Goal: Task Accomplishment & Management: Manage account settings

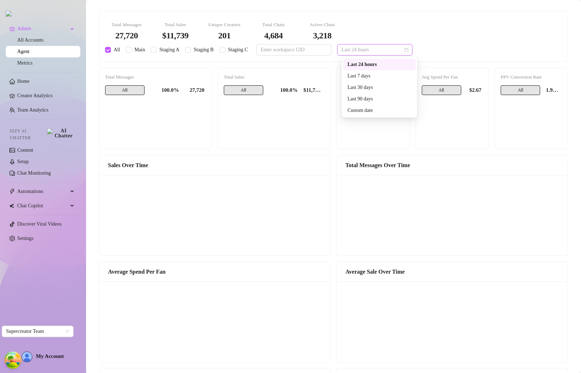
click at [357, 49] on span "Last 24 hours" at bounding box center [375, 50] width 67 height 11
click at [362, 75] on div "Last 7 days" at bounding box center [380, 76] width 64 height 8
click at [142, 49] on span "Main" at bounding box center [140, 50] width 17 height 8
click at [132, 49] on input "Main" at bounding box center [129, 50] width 6 height 6
checkbox input "true"
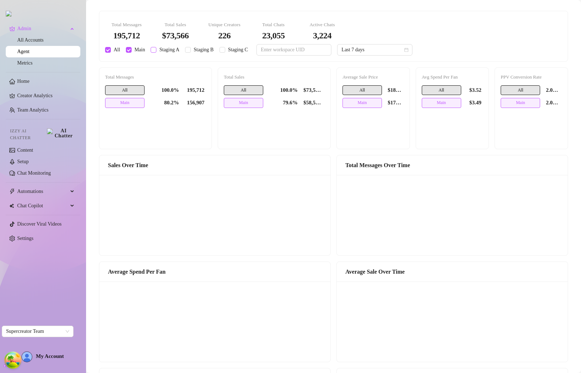
click at [153, 47] on input "Staging A" at bounding box center [154, 50] width 6 height 6
checkbox input "true"
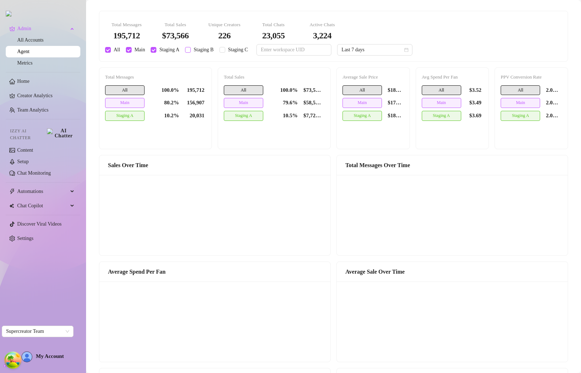
click at [195, 48] on span "Staging B" at bounding box center [204, 50] width 26 height 8
click at [191, 48] on input "Staging B" at bounding box center [188, 50] width 6 height 6
checkbox input "true"
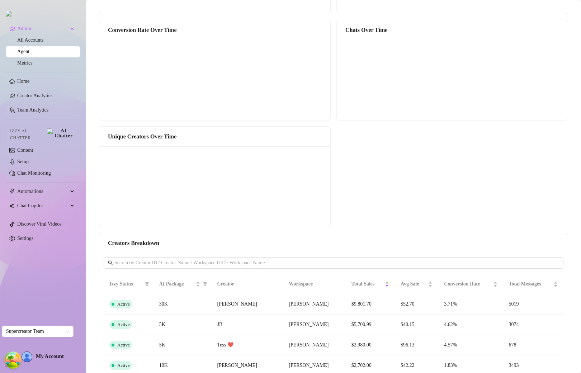
scroll to position [359, 0]
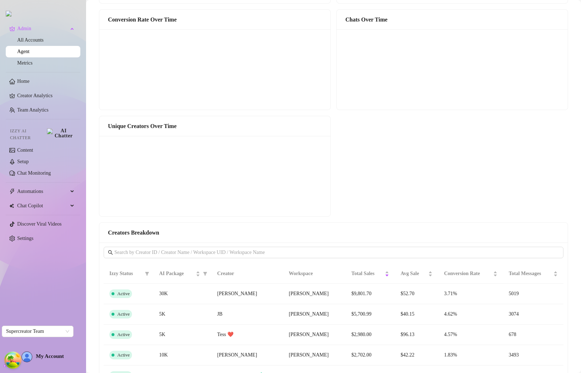
click at [228, 207] on canvas at bounding box center [213, 176] width 219 height 72
click at [216, 208] on canvas at bounding box center [213, 176] width 219 height 72
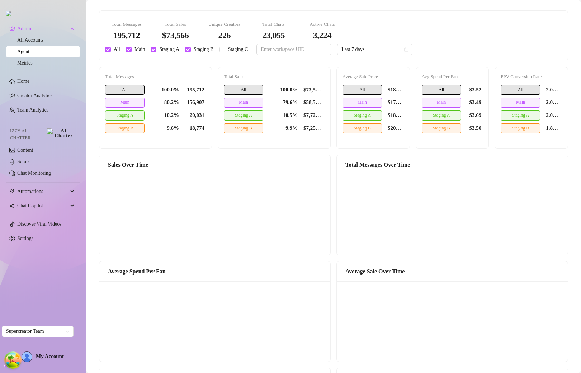
scroll to position [0, 0]
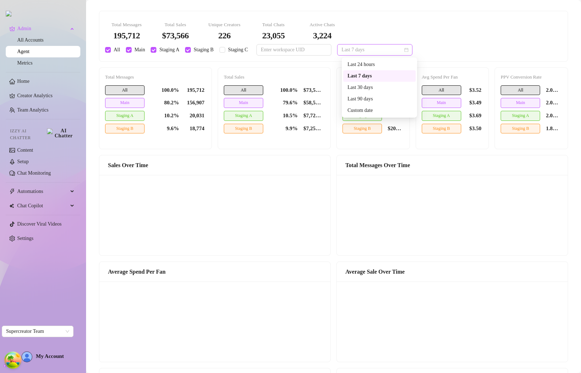
click at [360, 55] on span "Last 7 days" at bounding box center [375, 50] width 67 height 11
click at [365, 64] on div "Last 24 hours" at bounding box center [380, 65] width 64 height 8
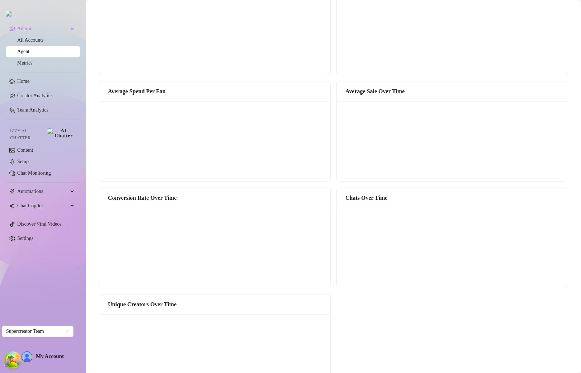
scroll to position [314, 0]
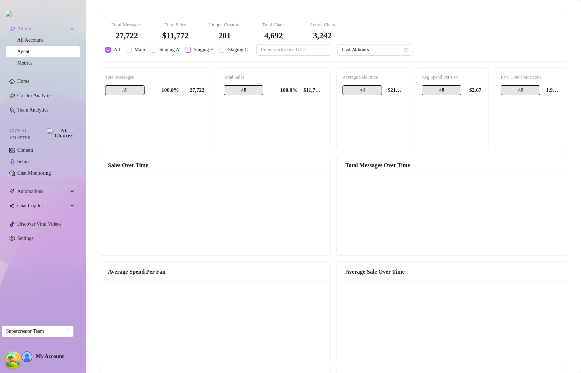
click at [209, 47] on span "Staging B" at bounding box center [204, 50] width 26 height 8
click at [191, 47] on input "Staging B" at bounding box center [188, 50] width 6 height 6
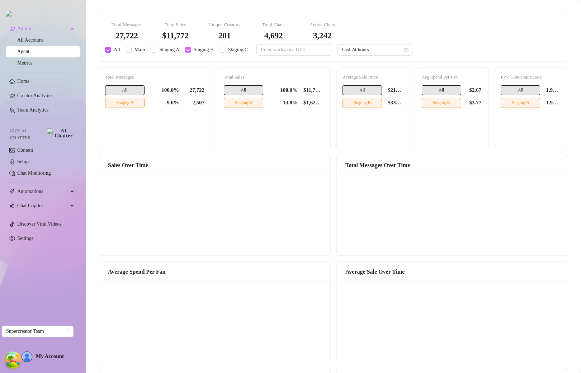
click at [187, 47] on input "Staging B" at bounding box center [188, 50] width 6 height 6
checkbox input "false"
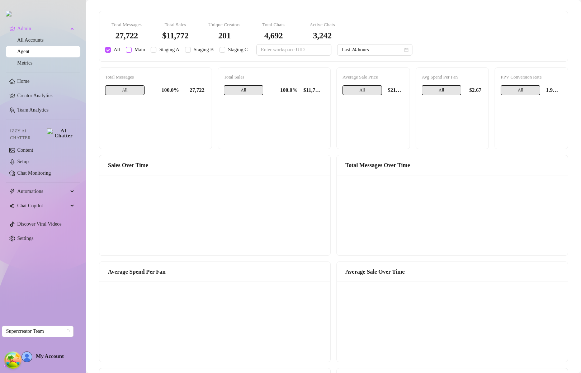
click at [146, 48] on span "Main" at bounding box center [140, 50] width 17 height 8
click at [132, 48] on input "Main" at bounding box center [129, 50] width 6 height 6
checkbox input "true"
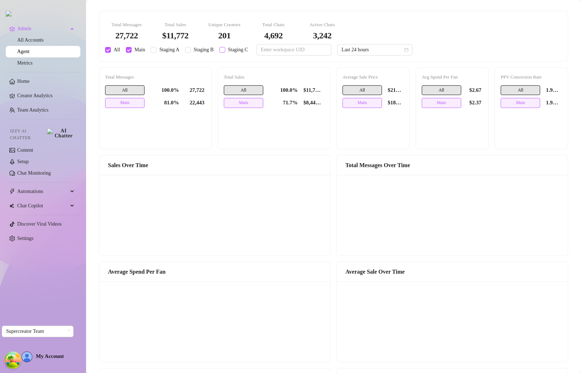
click at [174, 48] on span "Staging A" at bounding box center [169, 50] width 26 height 8
click at [156, 48] on input "Staging A" at bounding box center [154, 50] width 6 height 6
checkbox input "true"
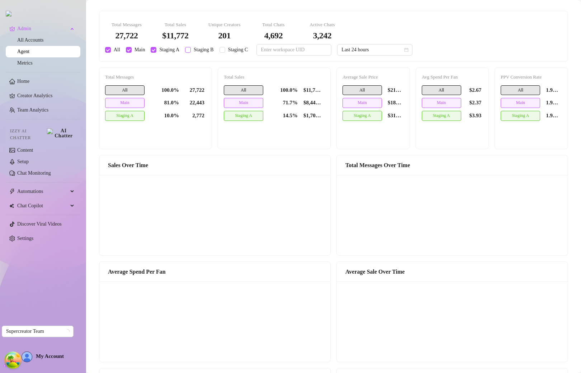
click at [196, 52] on span "Staging B" at bounding box center [204, 50] width 26 height 8
click at [191, 52] on input "Staging B" at bounding box center [188, 50] width 6 height 6
checkbox input "true"
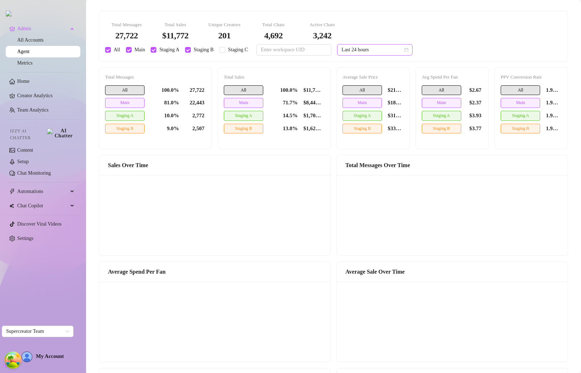
click at [375, 50] on span "Last 24 hours" at bounding box center [375, 50] width 67 height 11
drag, startPoint x: 382, startPoint y: 98, endPoint x: 383, endPoint y: 85, distance: 12.2
click at [383, 85] on div "Last 24 hours Last 7 days Last 30 days Last 90 days Custom date" at bounding box center [379, 87] width 72 height 57
click at [383, 85] on div "Last 30 days" at bounding box center [380, 88] width 64 height 8
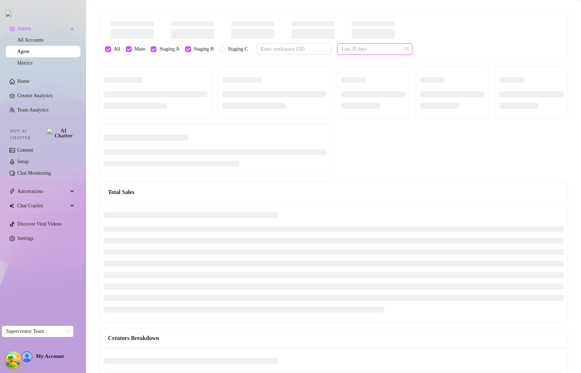
click at [366, 51] on span "Last 30 days" at bounding box center [375, 49] width 67 height 11
click at [366, 74] on div "Last 7 days" at bounding box center [380, 75] width 64 height 8
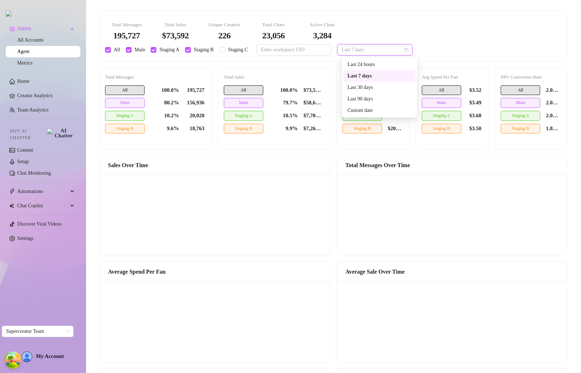
click at [376, 48] on span "Last 7 days" at bounding box center [375, 50] width 67 height 11
click at [362, 61] on div "Last 24 hours" at bounding box center [380, 65] width 64 height 8
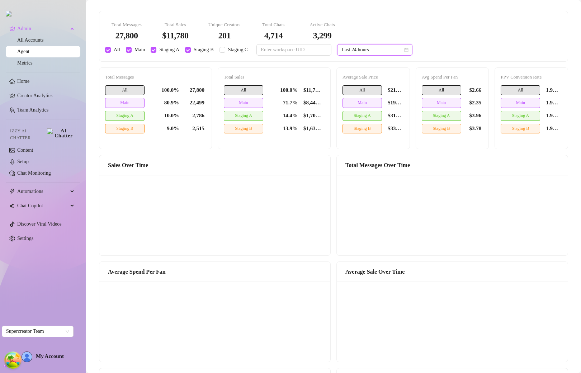
click at [363, 52] on span "Last 24 hours" at bounding box center [375, 50] width 67 height 11
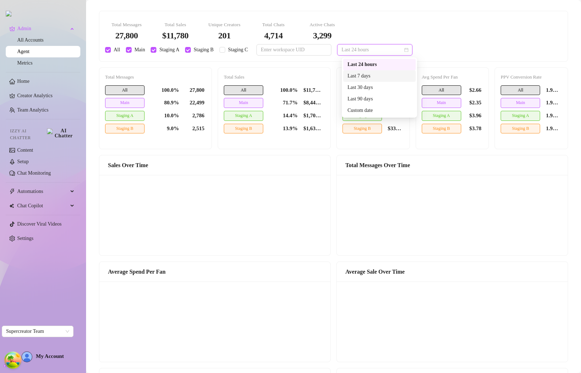
click at [364, 76] on div "Last 7 days" at bounding box center [380, 76] width 64 height 8
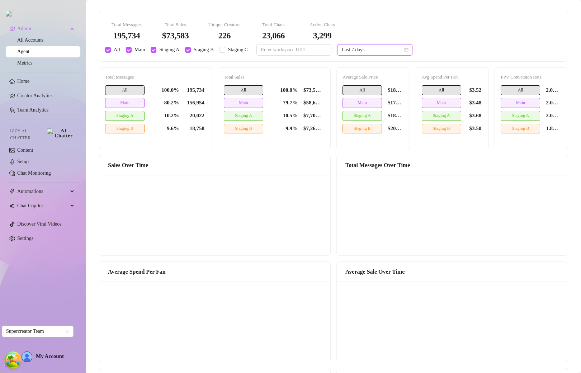
click at [388, 50] on span "Last 7 days" at bounding box center [375, 50] width 67 height 11
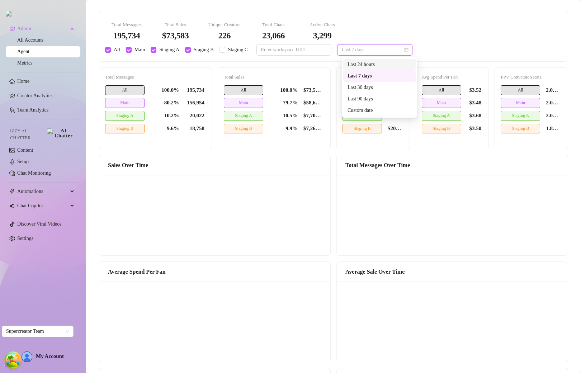
click at [367, 66] on div "Last 24 hours" at bounding box center [380, 65] width 64 height 8
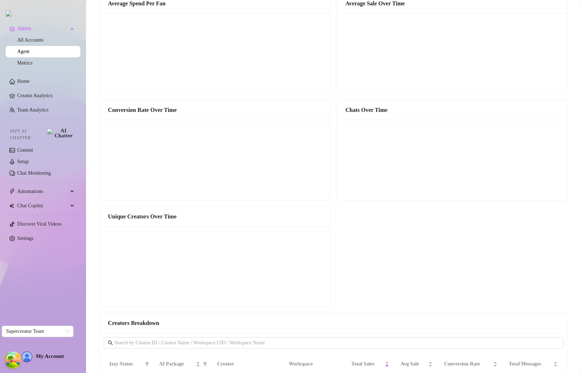
scroll to position [269, 0]
